Goal: Task Accomplishment & Management: Use online tool/utility

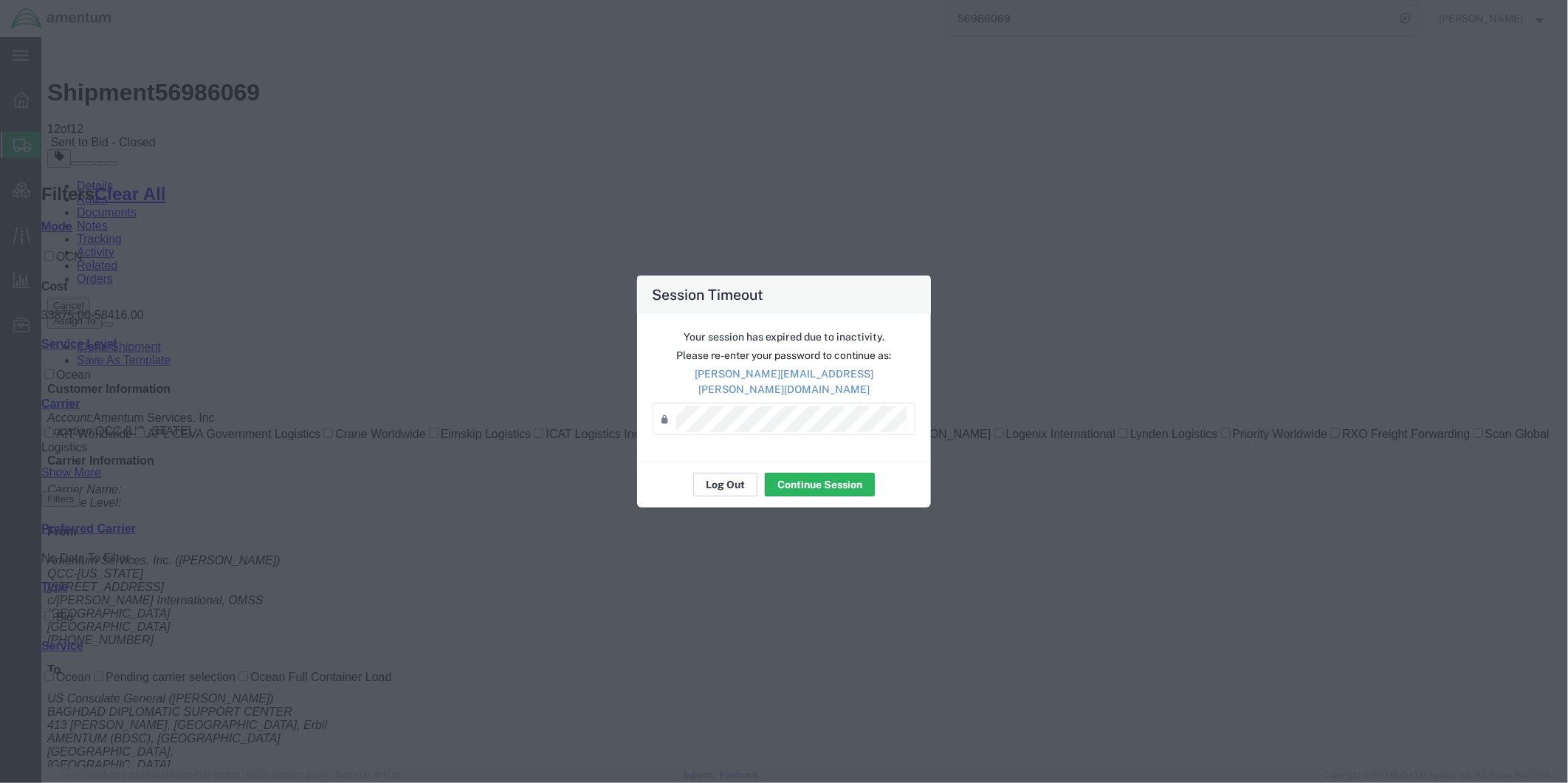
click at [725, 478] on button "Log Out" at bounding box center [725, 484] width 64 height 24
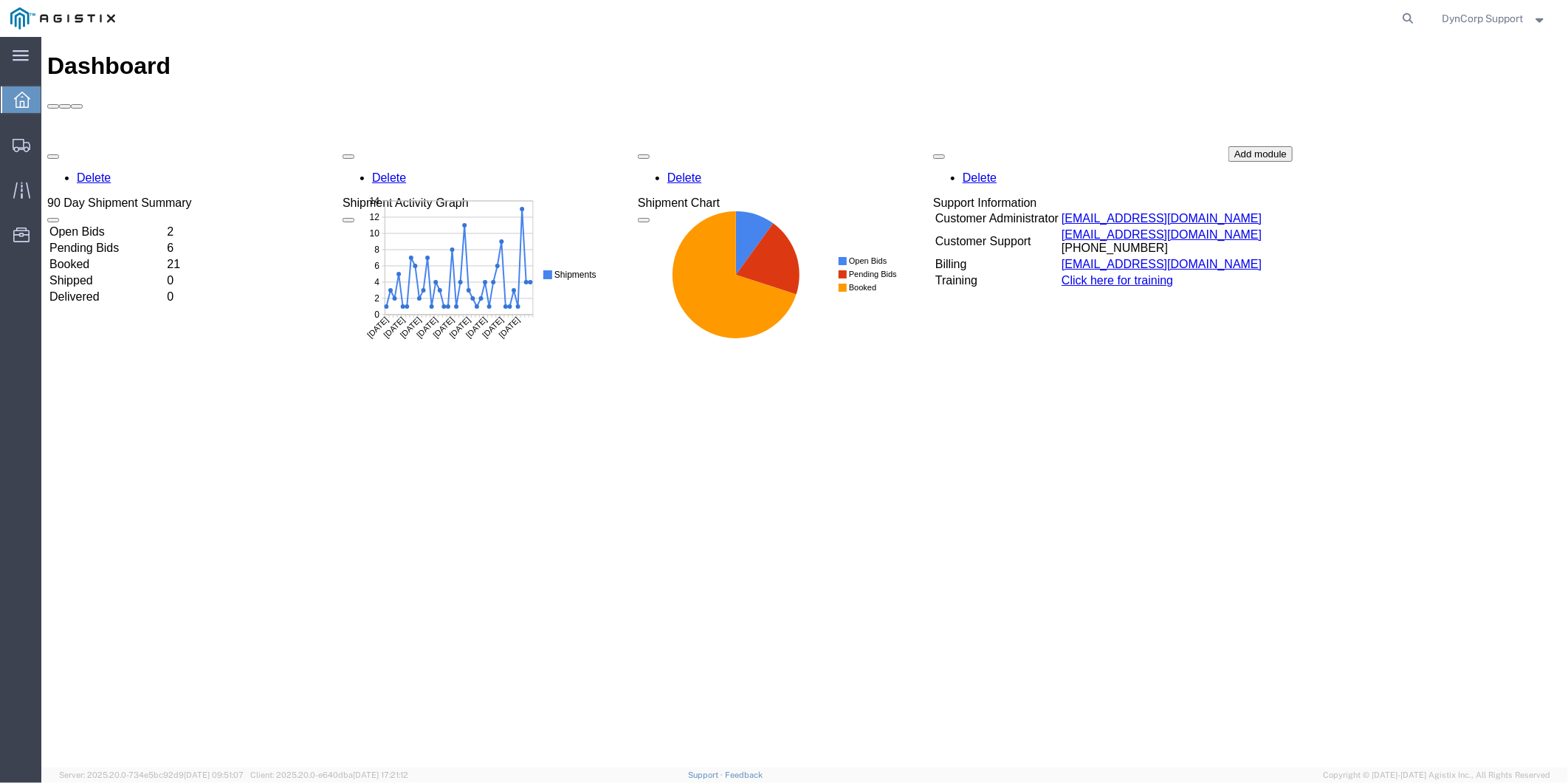
click at [95, 224] on td "Open Bids" at bounding box center [106, 231] width 116 height 15
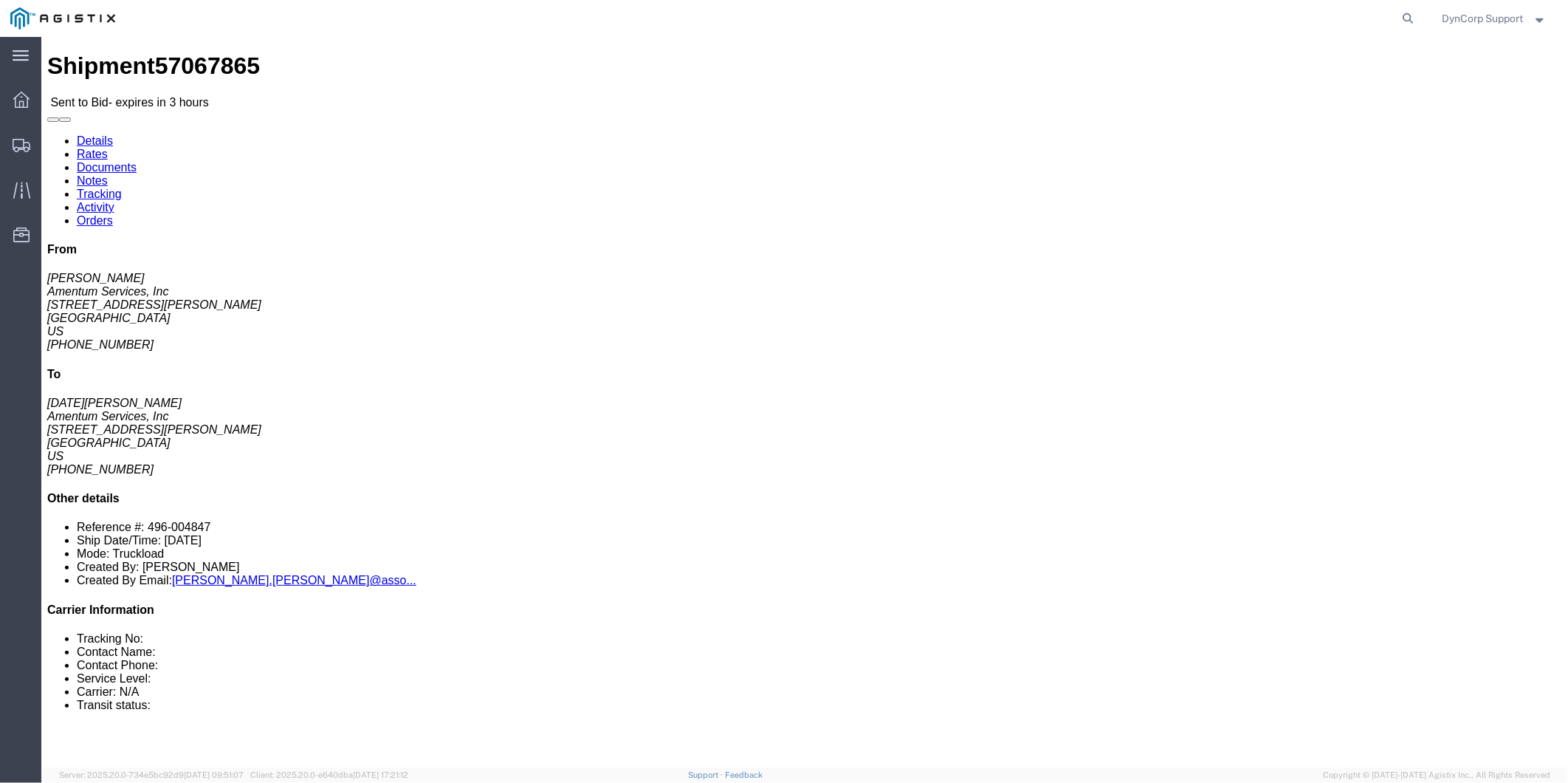
click link "Enter / Modify Bid"
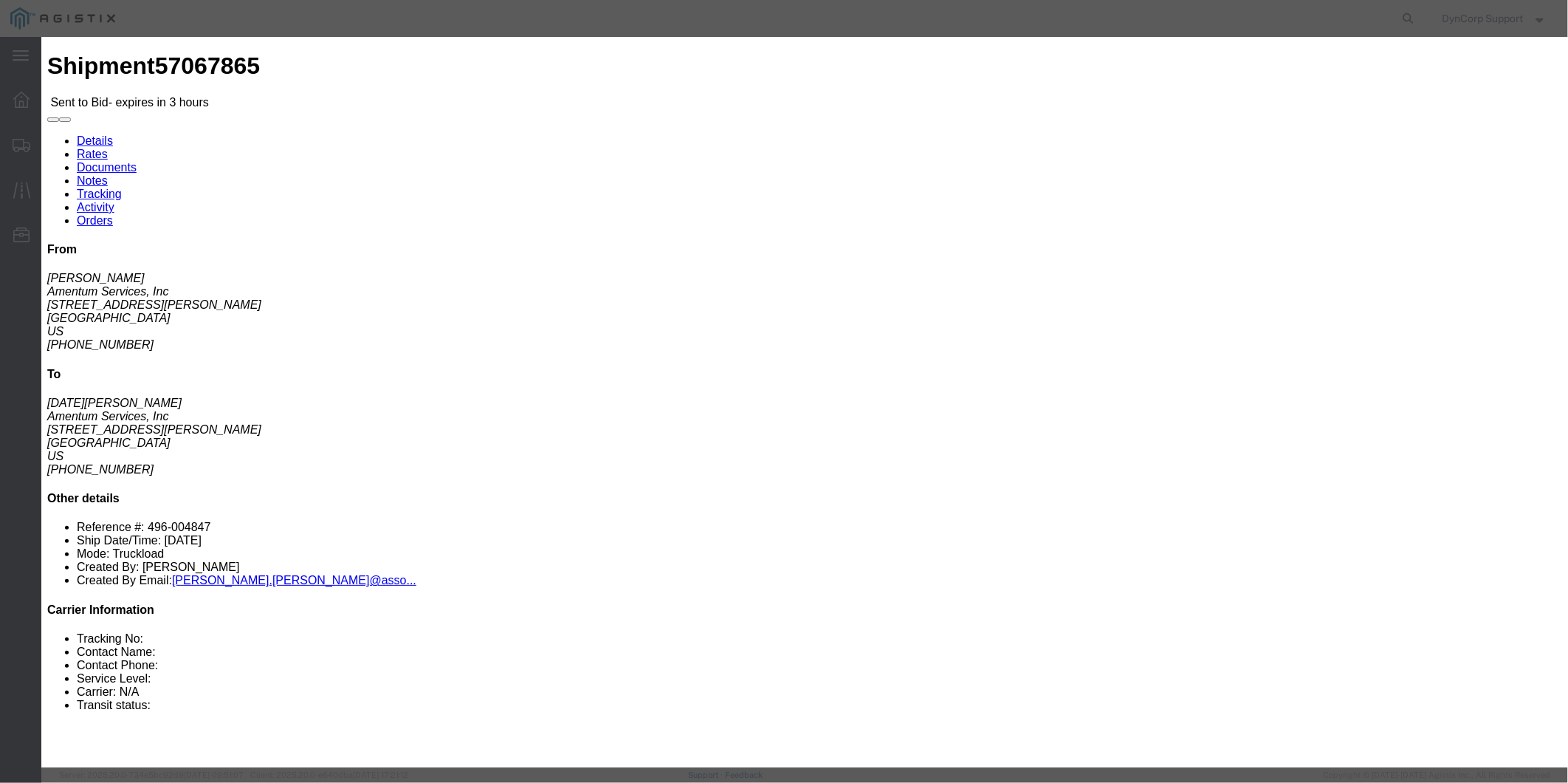
click select "Select Crane Worldwide Magno International"
select select "141"
click select "Select Crane Worldwide Magno International"
click h3 "Enter Bid"
click div
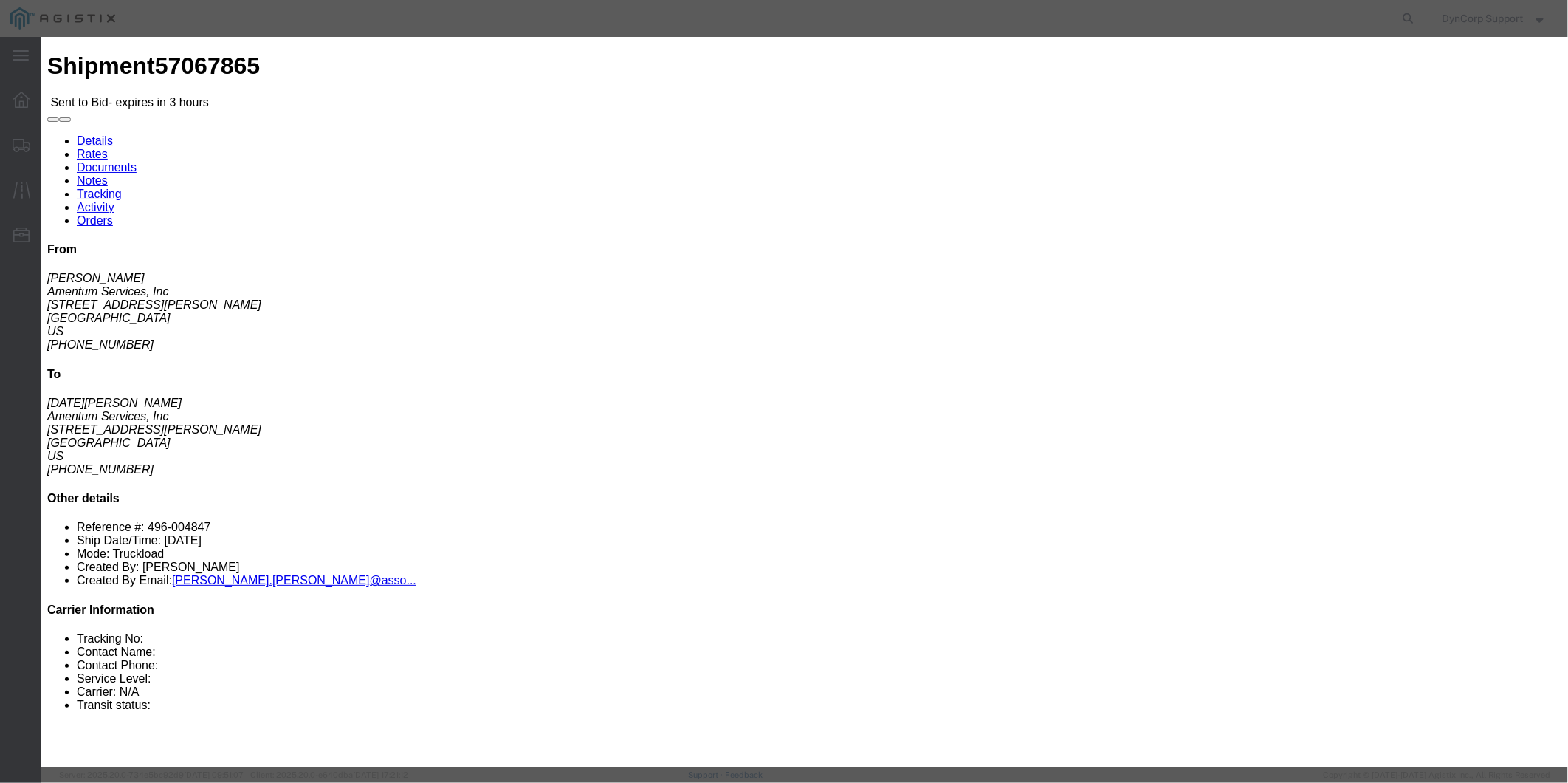
click button "Close"
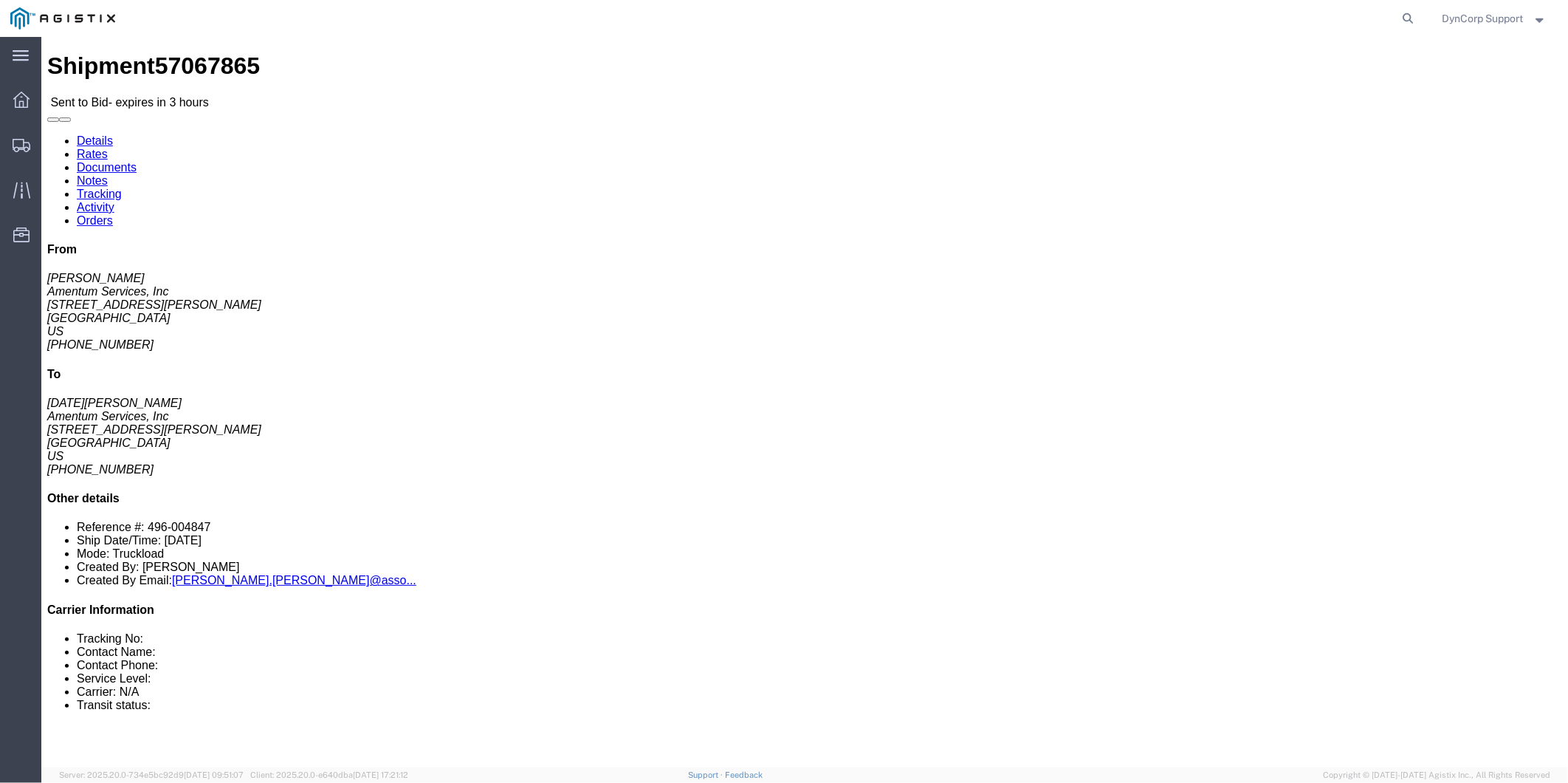
click address "Amentum Services, Inc (ALISON GODOY) 457 Sandau Rd Bldg. #2 San Antonio, TX 782…"
drag, startPoint x: 98, startPoint y: 16, endPoint x: 175, endPoint y: 22, distance: 77.2
click span "57067865"
copy span "57067865"
click link "Enter / Modify Bid"
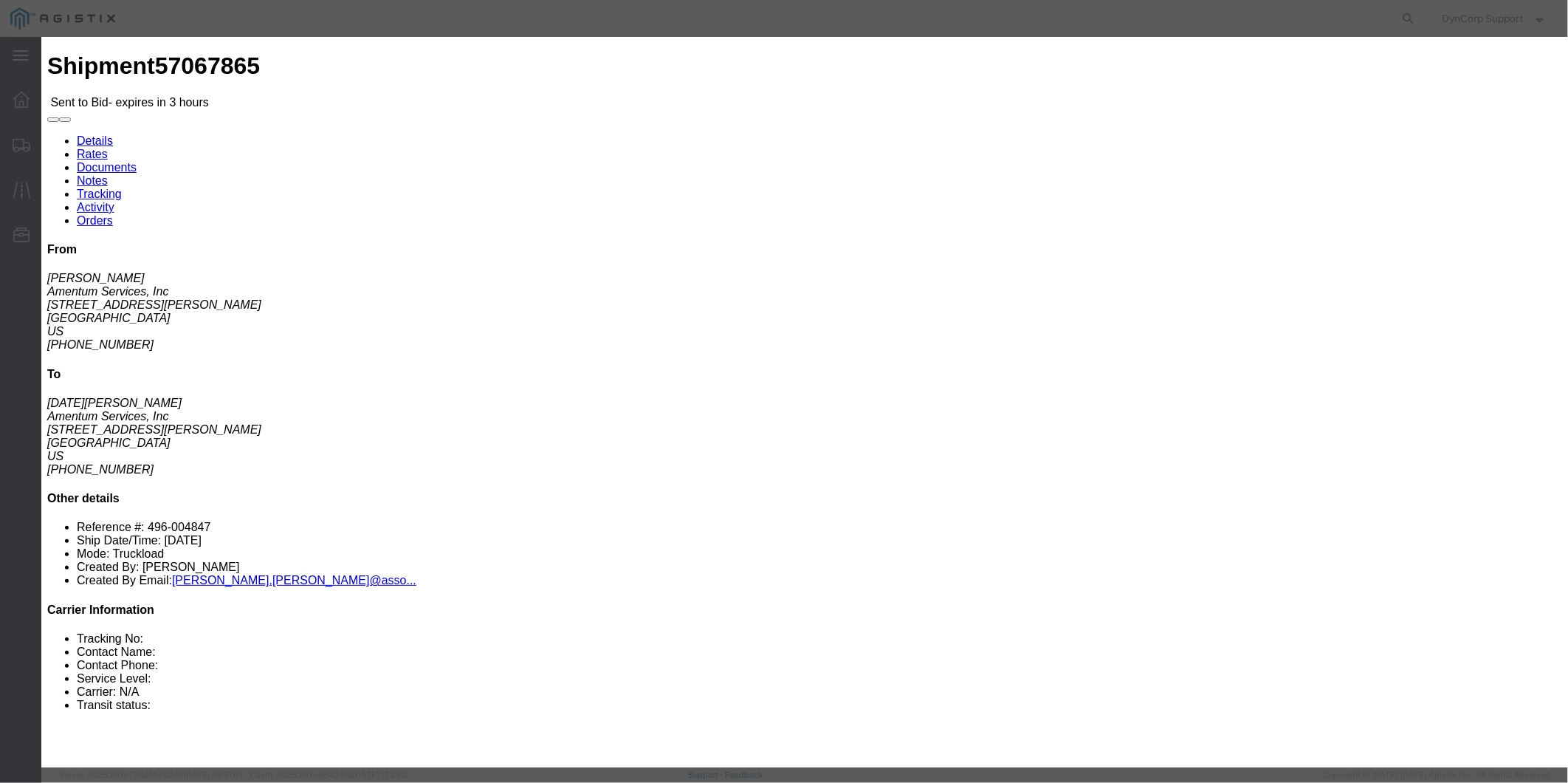
click input "number"
type input "2150"
click select "Select Crane Worldwide Magno International"
select select "141"
click select "Select Crane Worldwide Magno International"
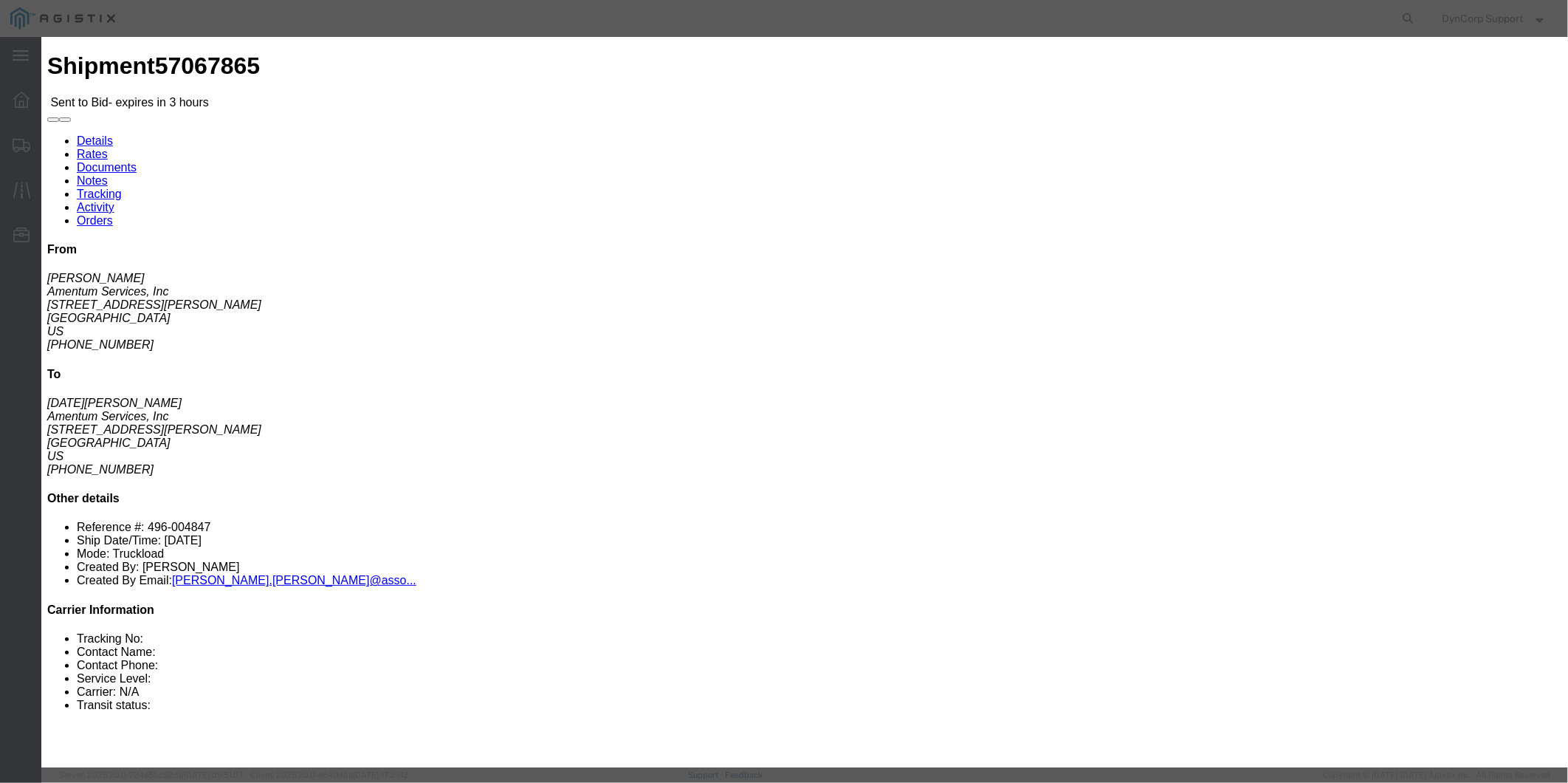
click select "Select 2 Day AM Service 2 Day PM 2 Day Service 3 - 5 Day 3 Day PM 3 Day Service…"
select select "1172"
click select "Select 2 Day AM Service 2 Day PM 2 Day Service 3 - 5 Day 3 Day PM 3 Day Service…"
click input "text"
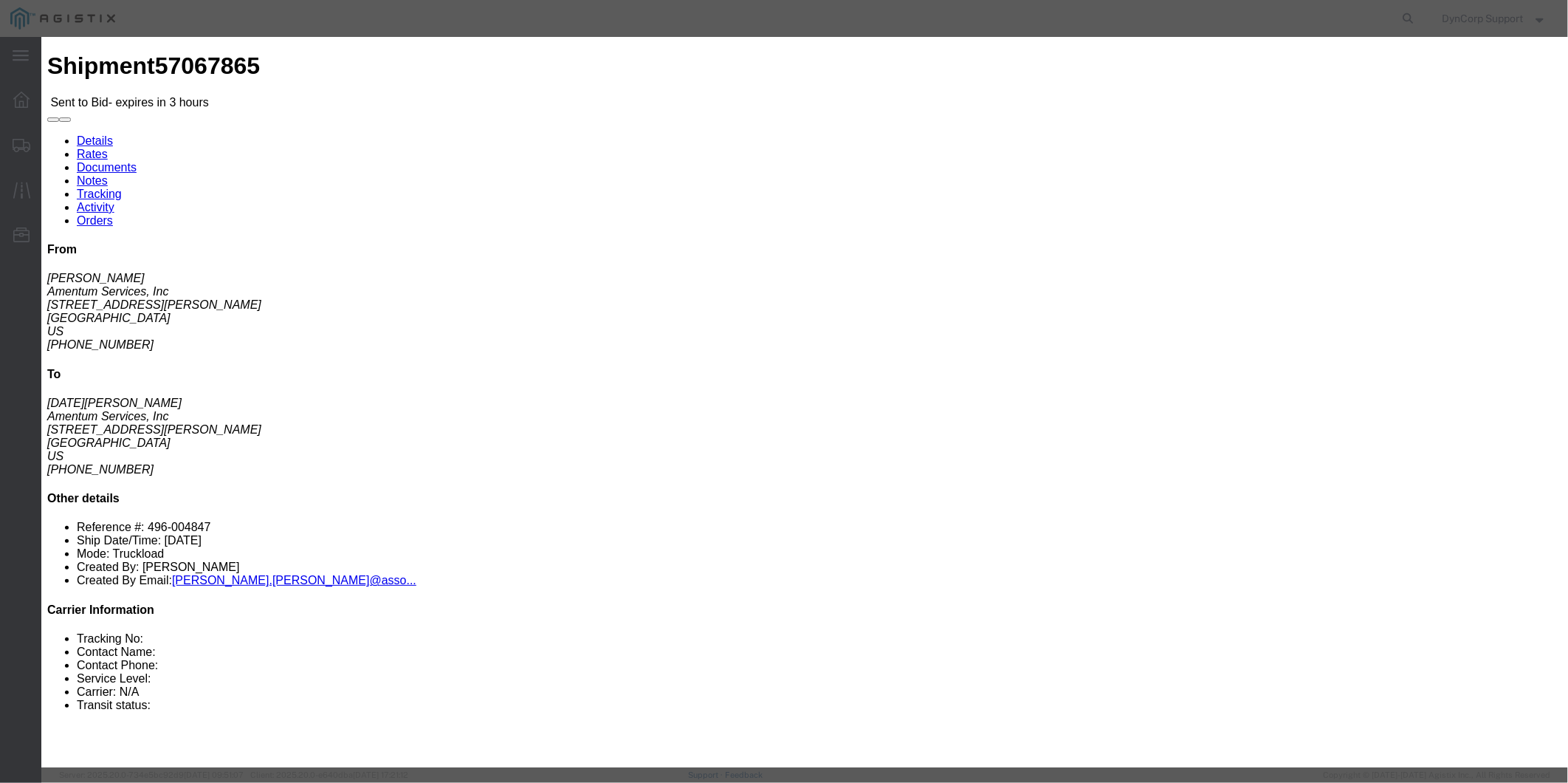
type input "57067865"
click h3 "Enter Bid"
click button "Submit"
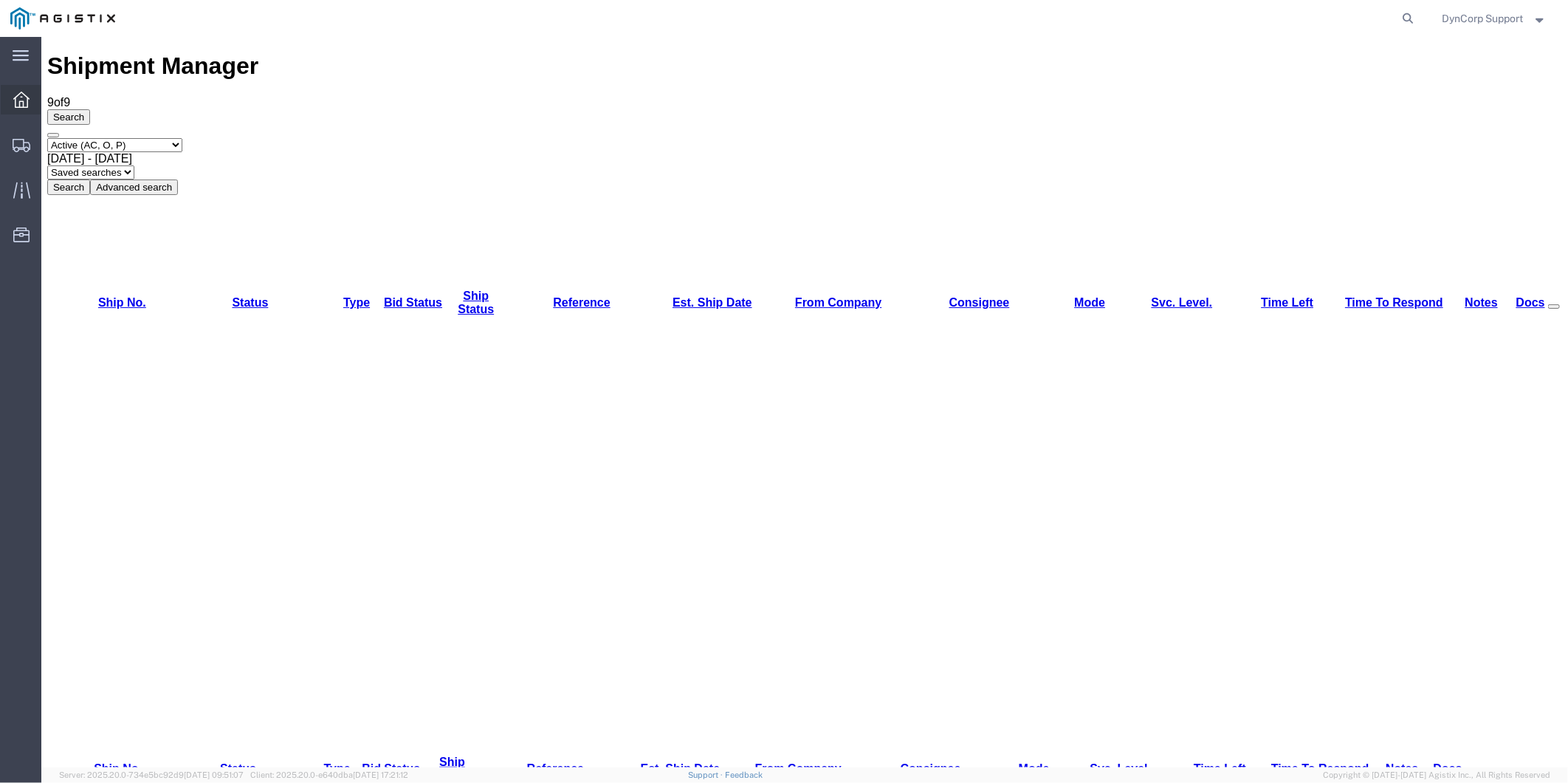
click at [20, 94] on icon at bounding box center [21, 100] width 16 height 16
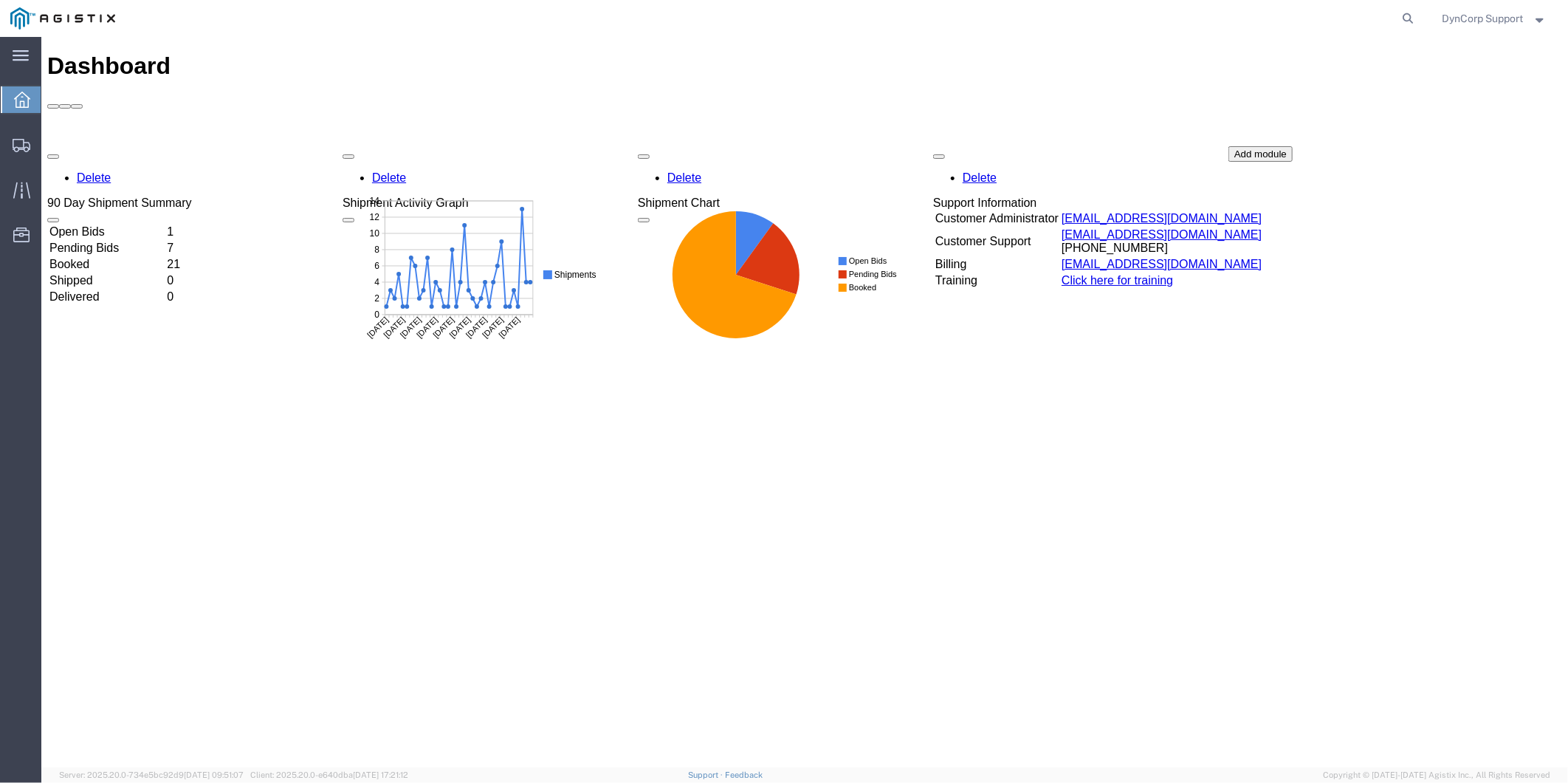
click at [116, 224] on td "Open Bids" at bounding box center [106, 231] width 116 height 15
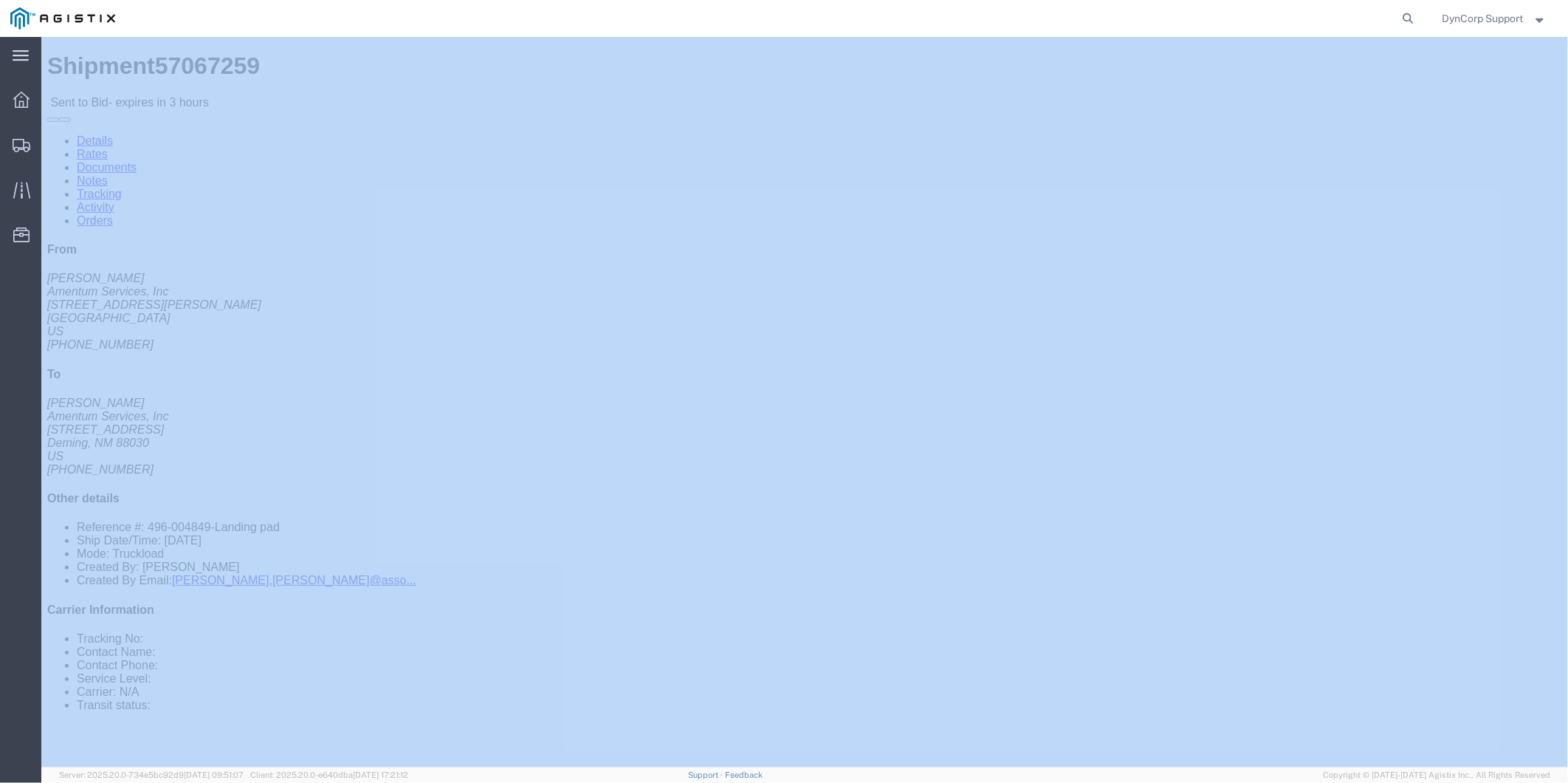
drag, startPoint x: 175, startPoint y: 18, endPoint x: 194, endPoint y: 12, distance: 19.9
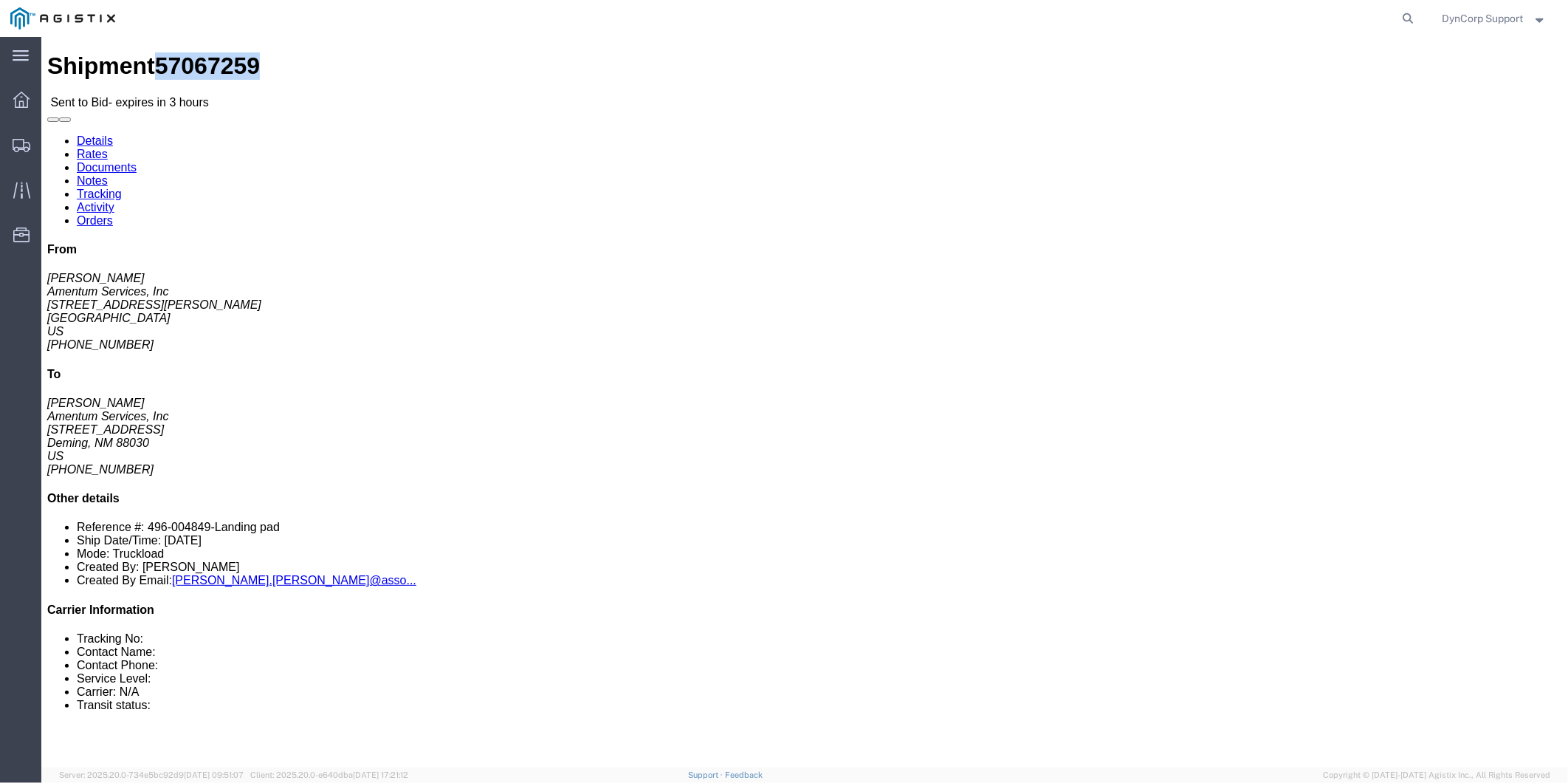
drag, startPoint x: 97, startPoint y: 17, endPoint x: 174, endPoint y: 20, distance: 77.1
click h1 "Shipment 57067259"
copy span "57067259"
click link "Enter / Modify Bid"
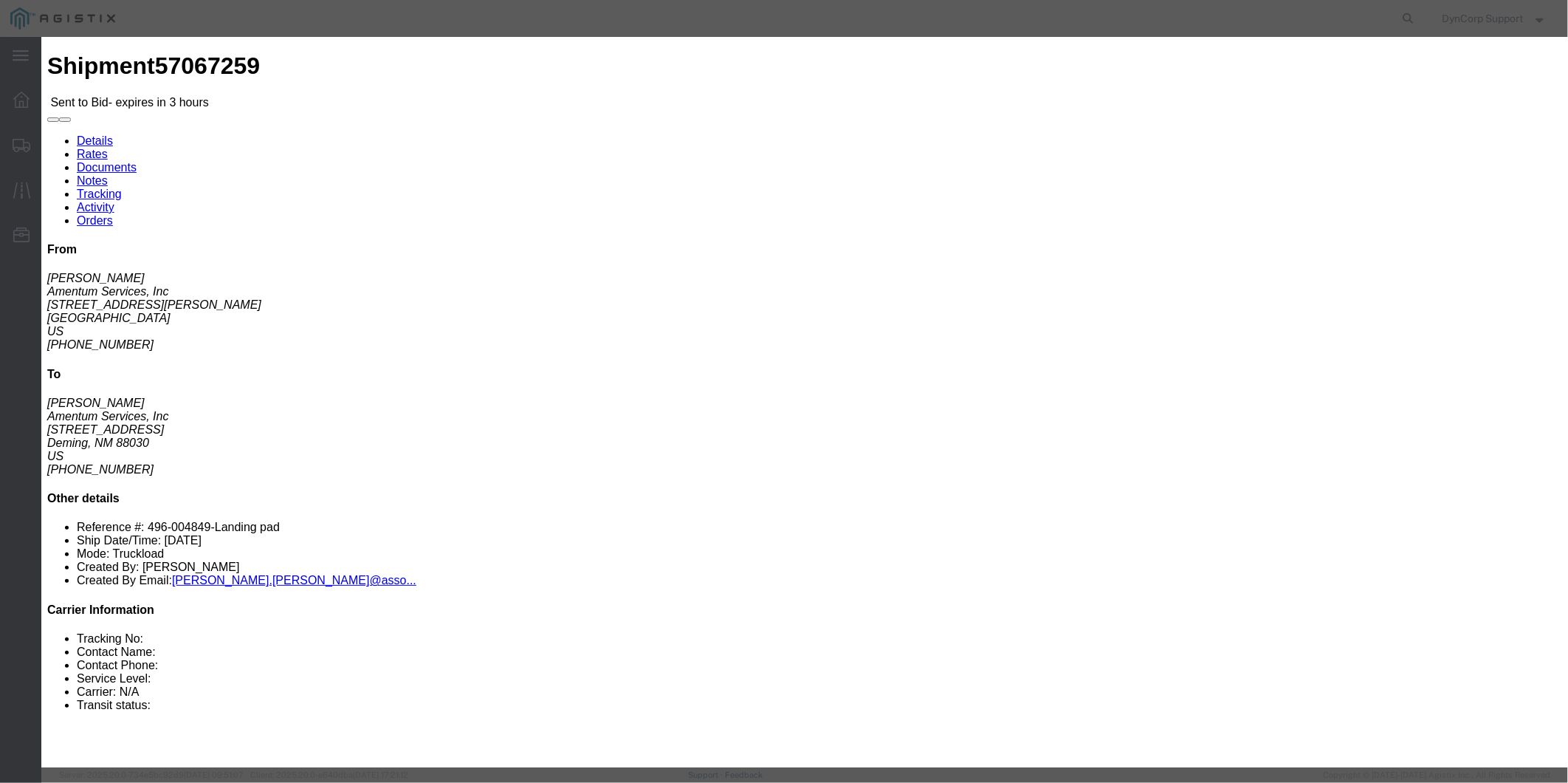
click input "number"
type input "1700"
click select "Select Crane Worldwide Magno International"
select select "141"
click select "Select Crane Worldwide Magno International"
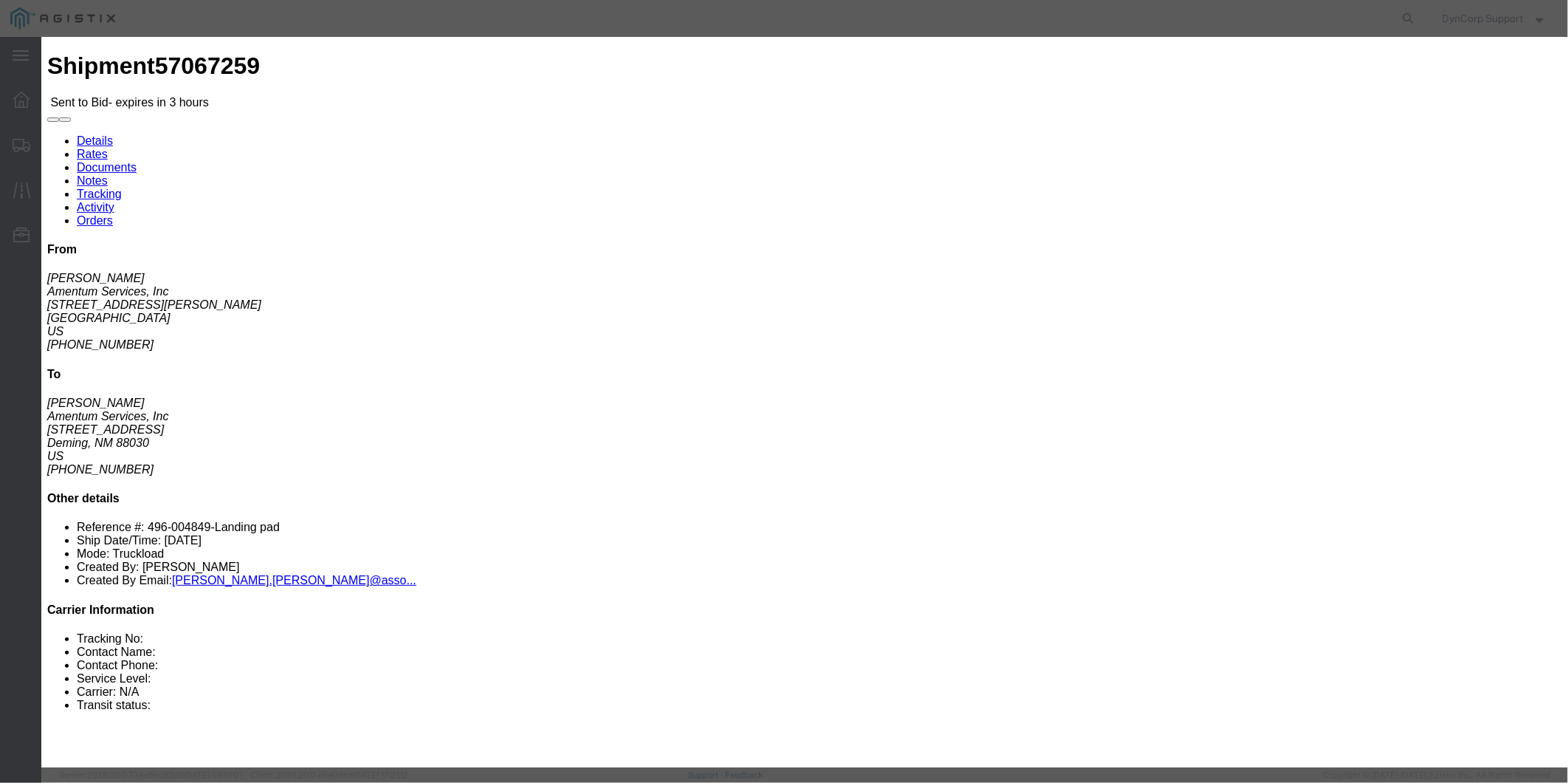
click select "Select 2 Day AM Service 2 Day PM 2 Day Service 3 - 5 Day 3 Day PM 3 Day Service…"
drag, startPoint x: 781, startPoint y: 41, endPoint x: 946, endPoint y: 52, distance: 165.4
click h3 "Enter Bid"
click select "Select 2 Day AM Service 2 Day PM 2 Day Service 3 - 5 Day 3 Day PM 3 Day Service…"
select select "1171"
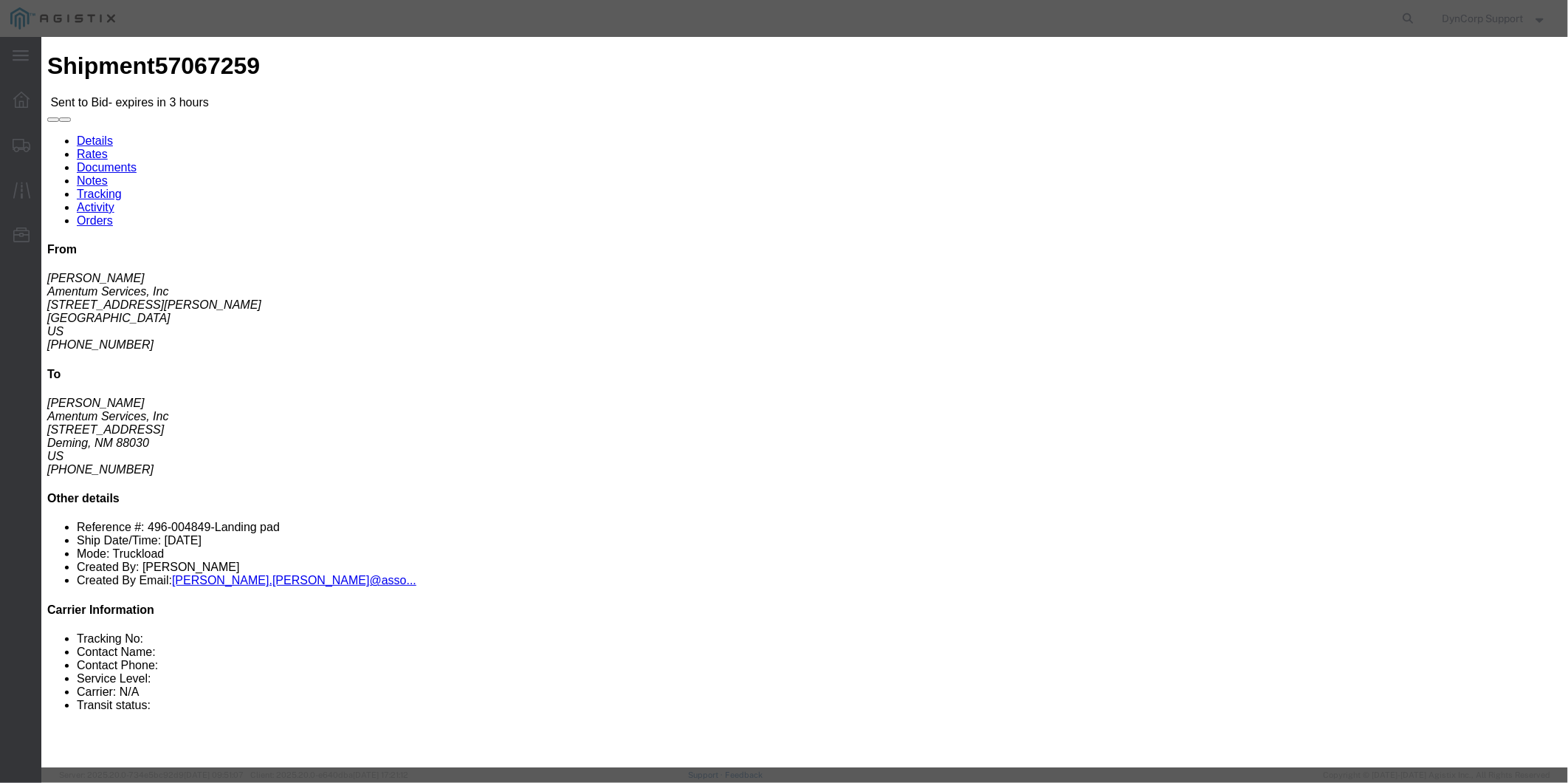
click select "Select 2 Day AM Service 2 Day PM 2 Day Service 3 - 5 Day 3 Day PM 3 Day Service…"
click input "text"
type input "57067259"
click button "Submit"
